Goal: Transaction & Acquisition: Obtain resource

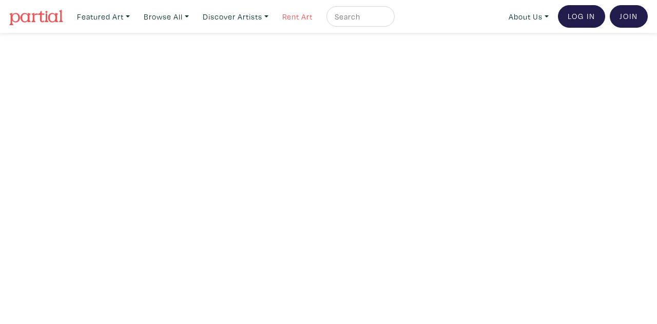
click at [306, 15] on link "Rent Art" at bounding box center [298, 16] width 40 height 21
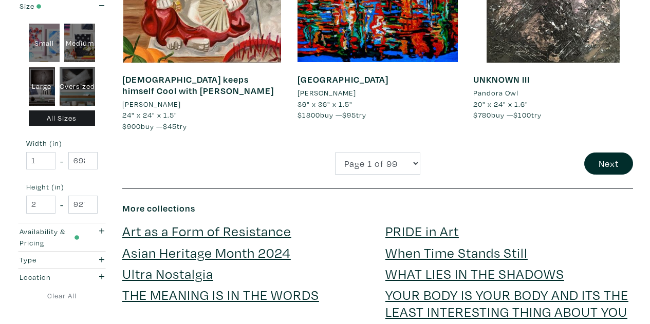
scroll to position [2034, 0]
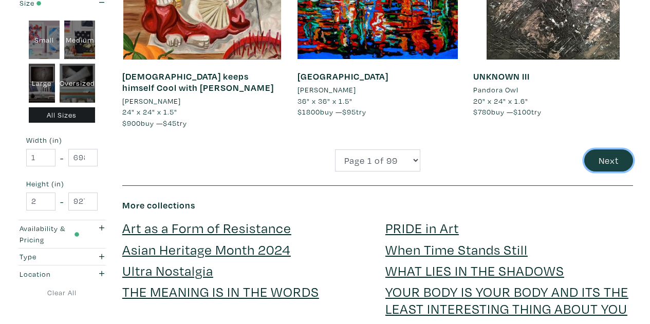
click at [602, 158] on button "Next" at bounding box center [608, 160] width 49 height 22
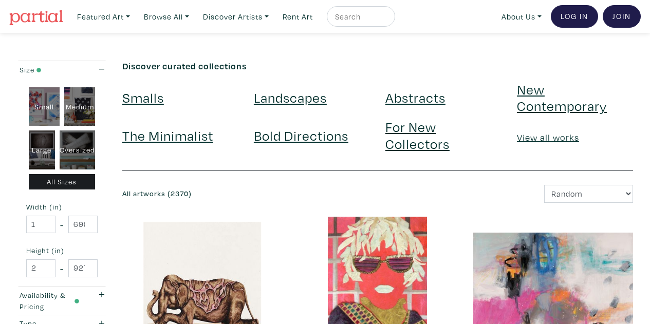
click at [580, 106] on link "New Contemporary" at bounding box center [562, 97] width 90 height 34
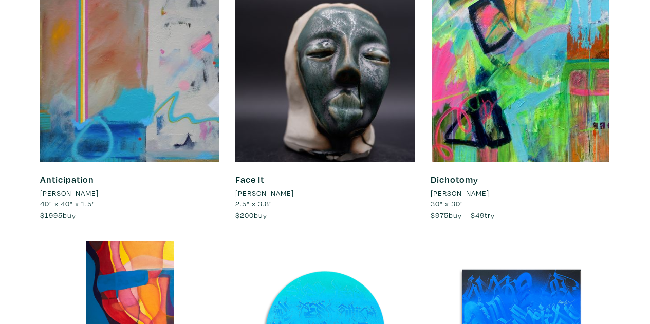
scroll to position [1244, 0]
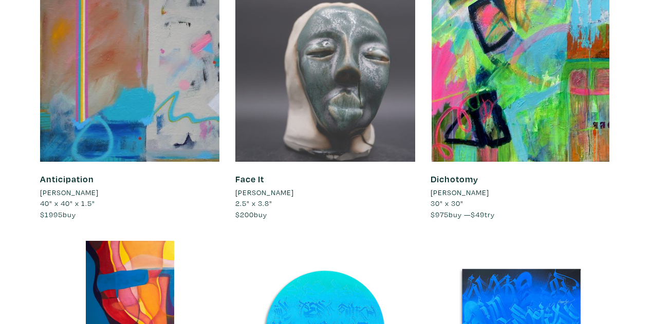
click at [364, 119] on div at bounding box center [325, 72] width 180 height 180
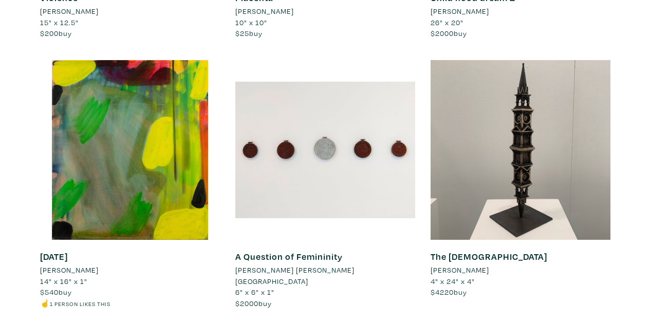
scroll to position [5543, 0]
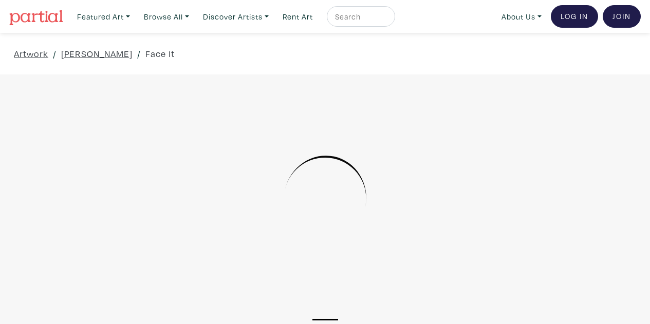
click at [364, 119] on div at bounding box center [325, 196] width 650 height 216
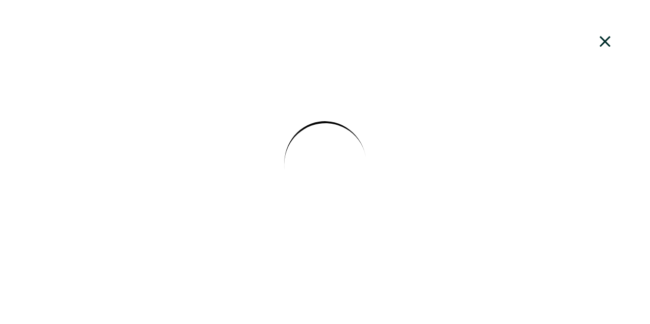
click at [604, 40] on icon at bounding box center [605, 42] width 35 height 28
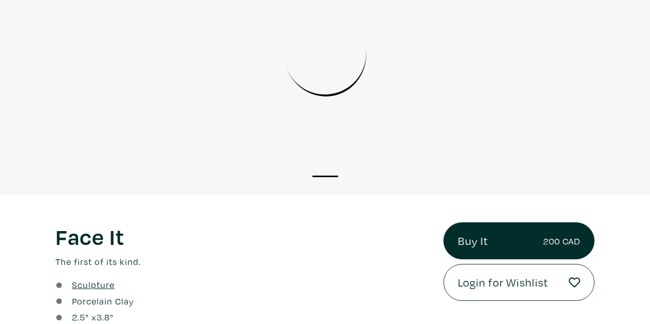
scroll to position [144, 0]
